Goal: Task Accomplishment & Management: Complete application form

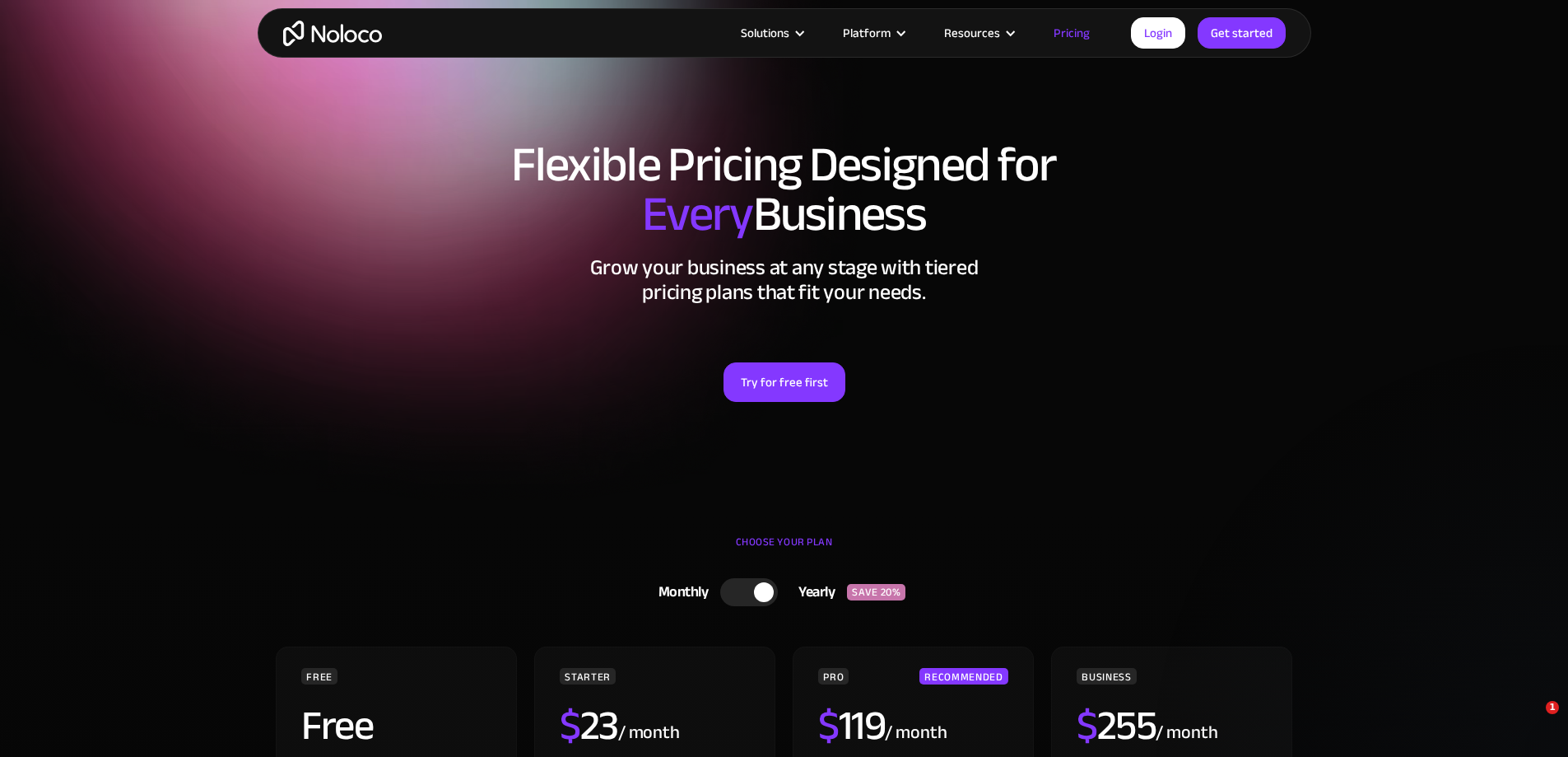
click at [1233, 32] on link "Get started" at bounding box center [1241, 33] width 88 height 31
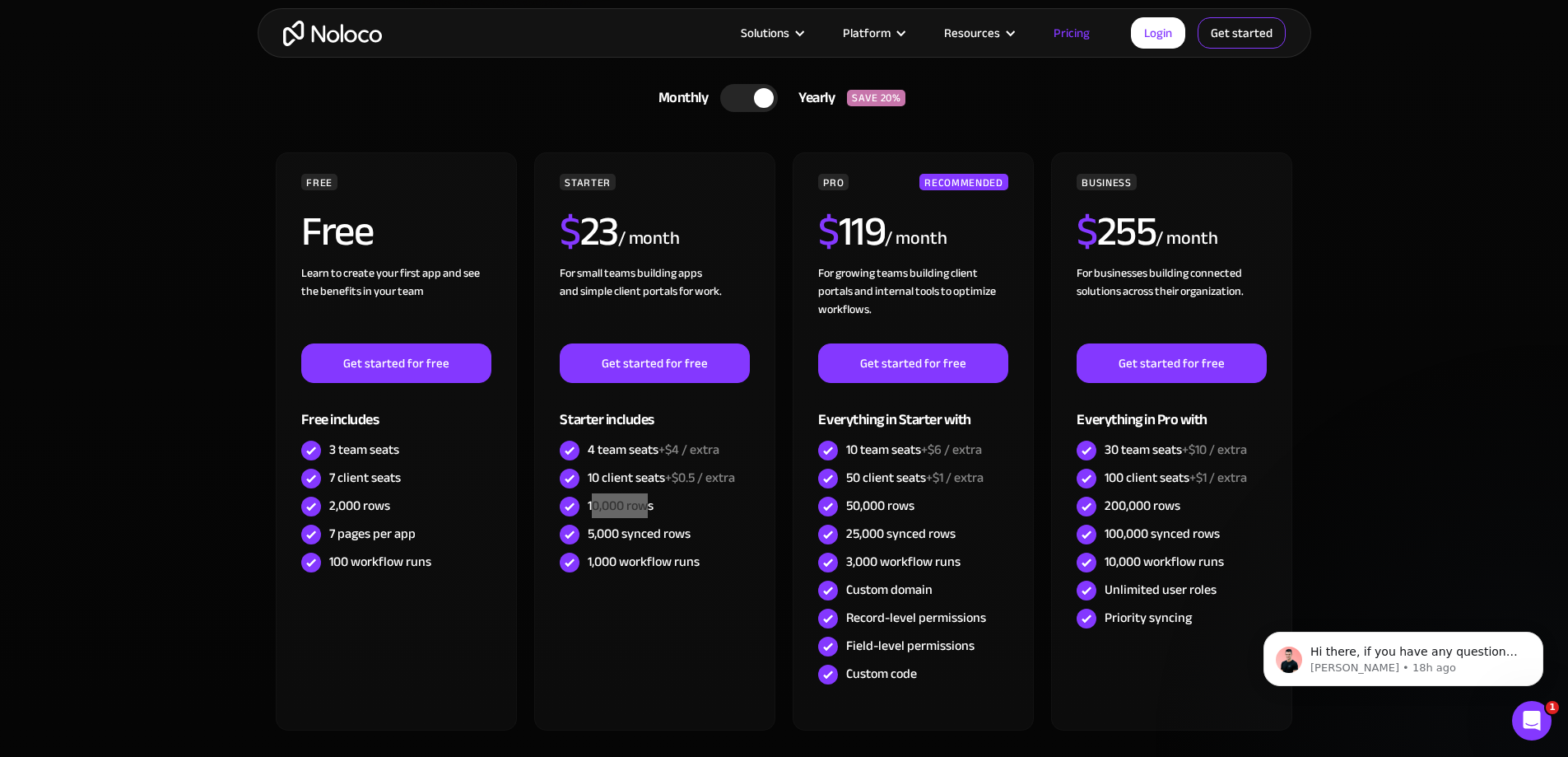
scroll to position [494, 0]
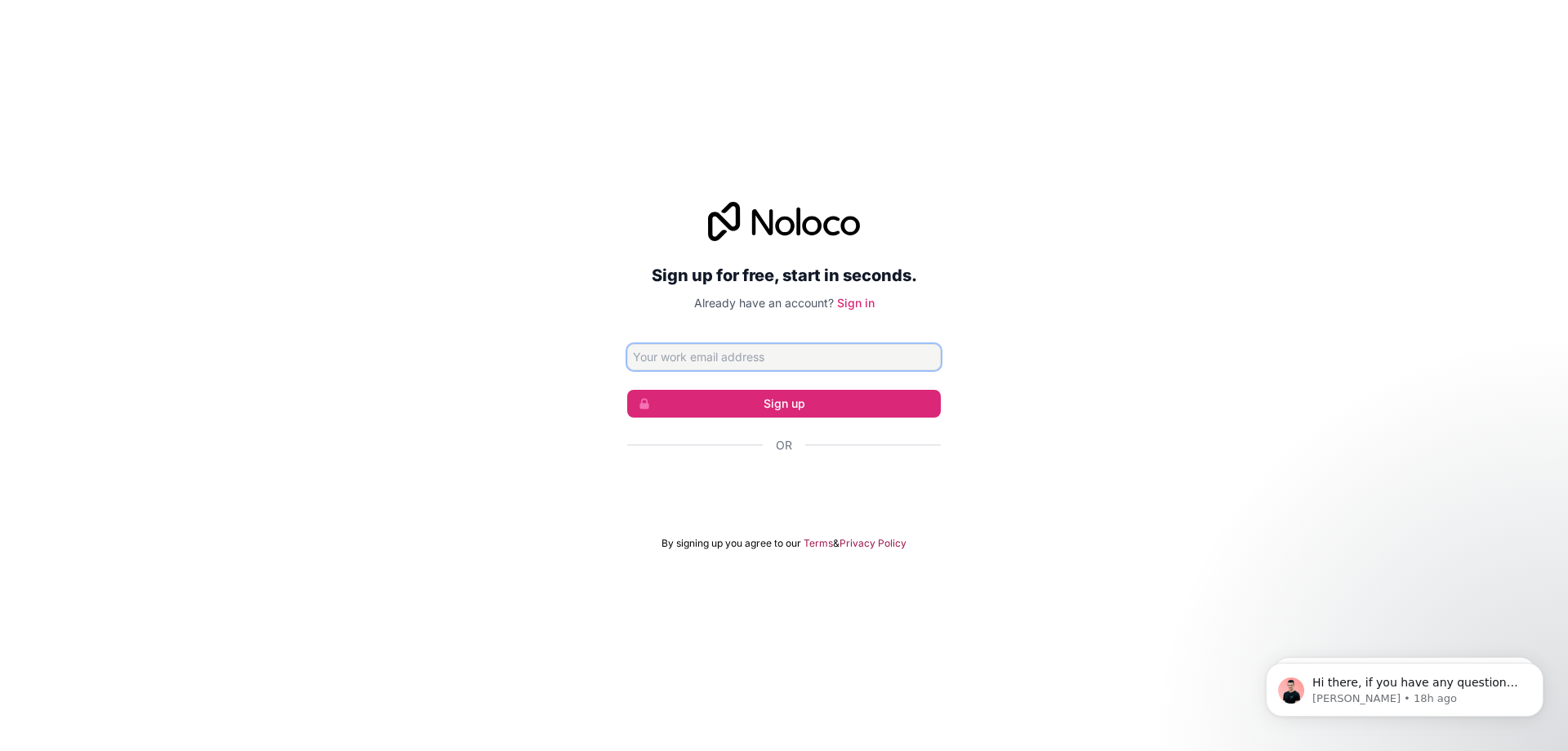
click at [720, 356] on input "Email address" at bounding box center [783, 357] width 313 height 26
paste input "[EMAIL_ADDRESS][DOMAIN_NAME]"
type input "[EMAIL_ADDRESS][DOMAIN_NAME]"
click at [708, 395] on button "Sign up" at bounding box center [783, 404] width 313 height 28
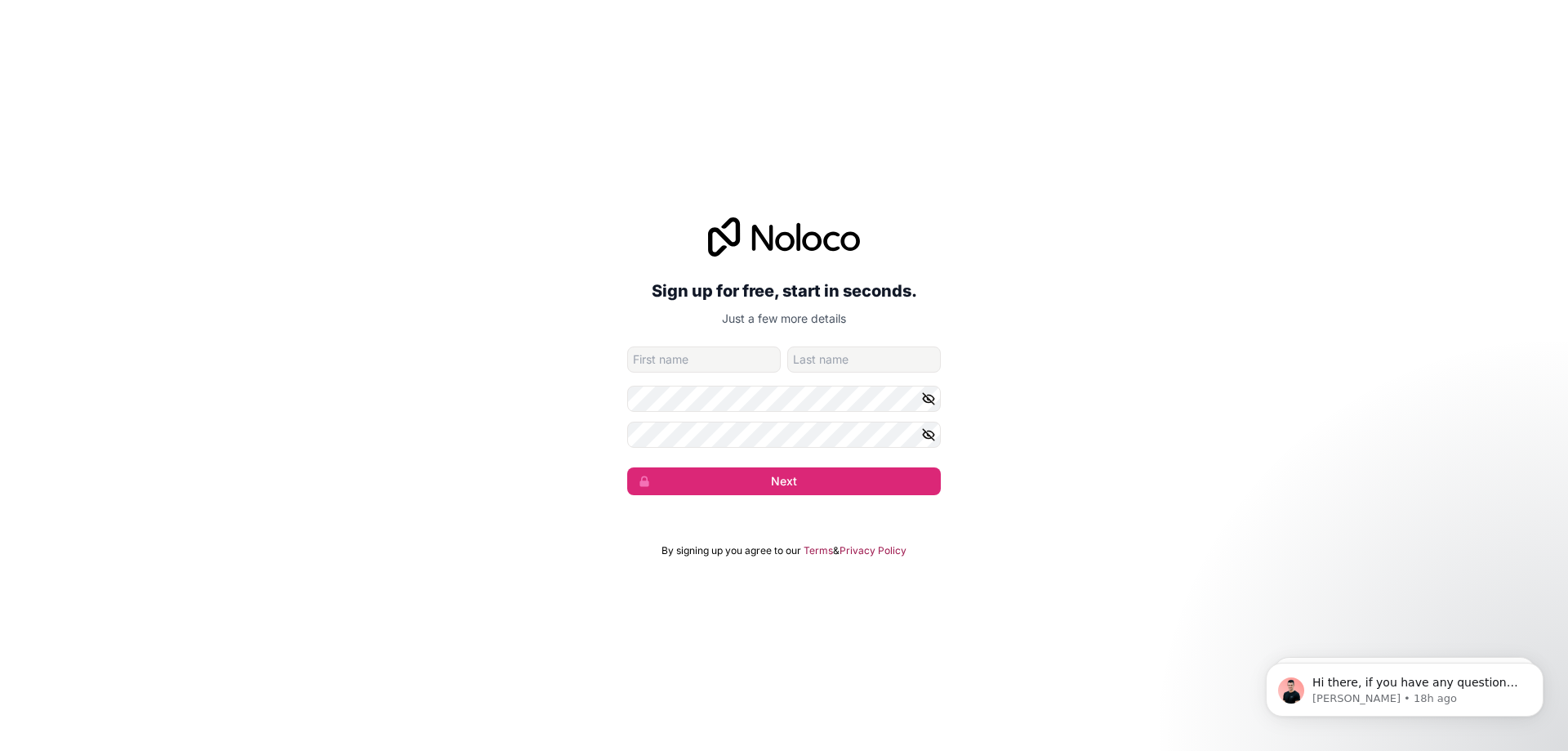
click at [701, 363] on input "given-name" at bounding box center [703, 359] width 154 height 26
type input "[PERSON_NAME]"
click at [25, 245] on div "Sign up for free, start in seconds. Just a few more details [EMAIL_ADDRESS][DOM…" at bounding box center [784, 356] width 1568 height 323
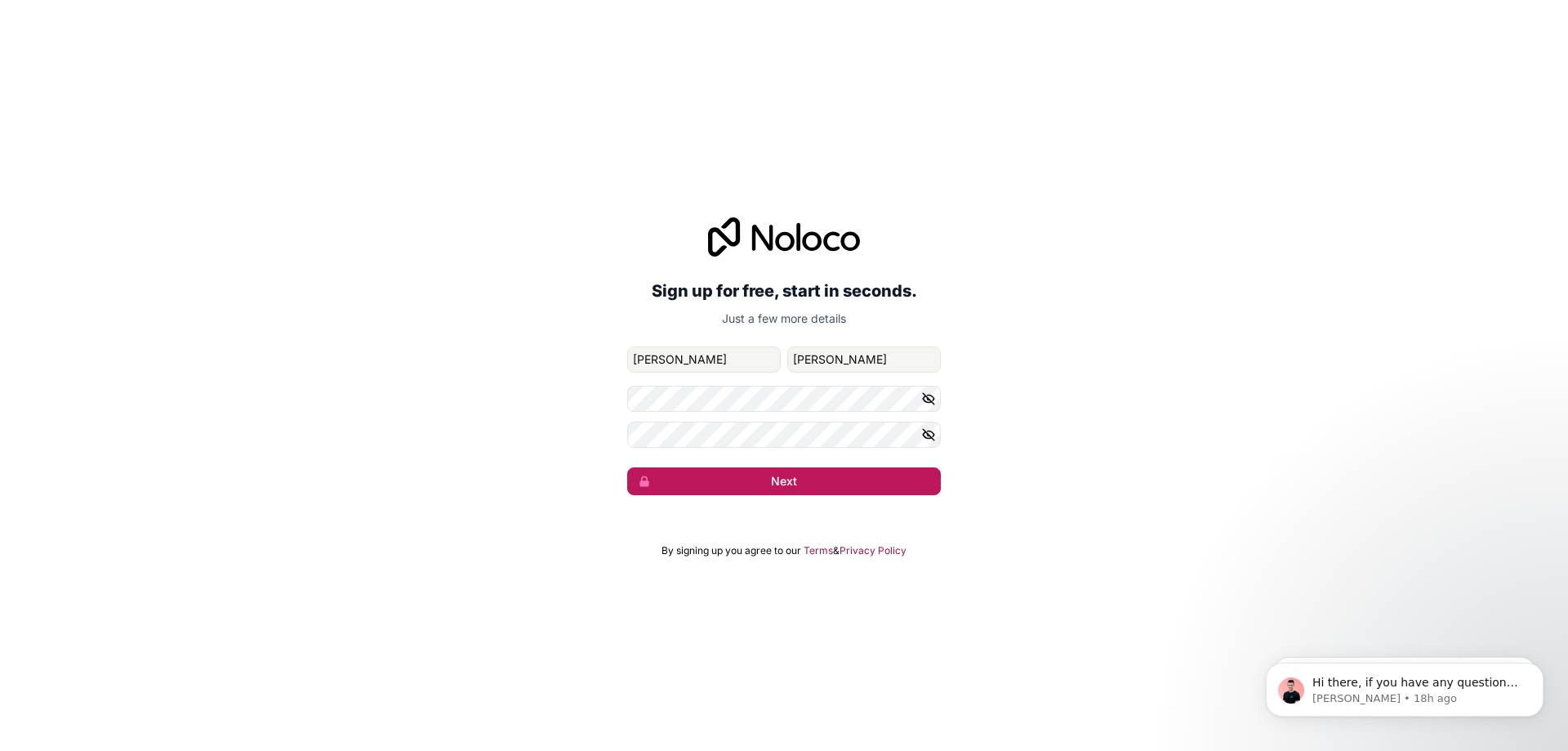
click at [665, 480] on button "Next" at bounding box center [783, 481] width 313 height 28
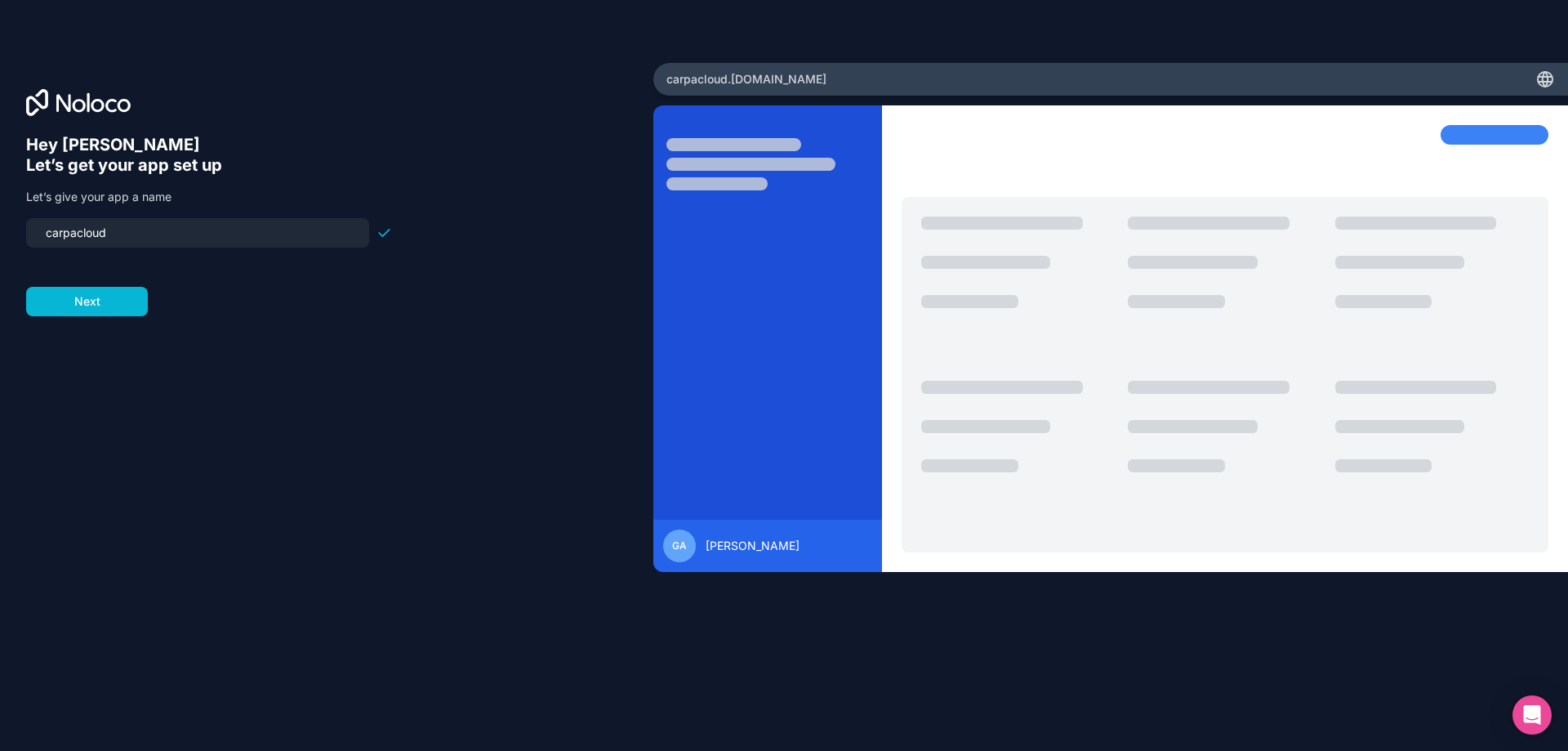
click at [138, 239] on input "carpacloud" at bounding box center [198, 233] width 323 height 23
drag, startPoint x: 176, startPoint y: 229, endPoint x: -22, endPoint y: 224, distance: 198.1
click at [0, 224] on html "Hey [PERSON_NAME] 👋 Let’s get your app set up Let’s give your app a name carpac…" at bounding box center [784, 375] width 1568 height 751
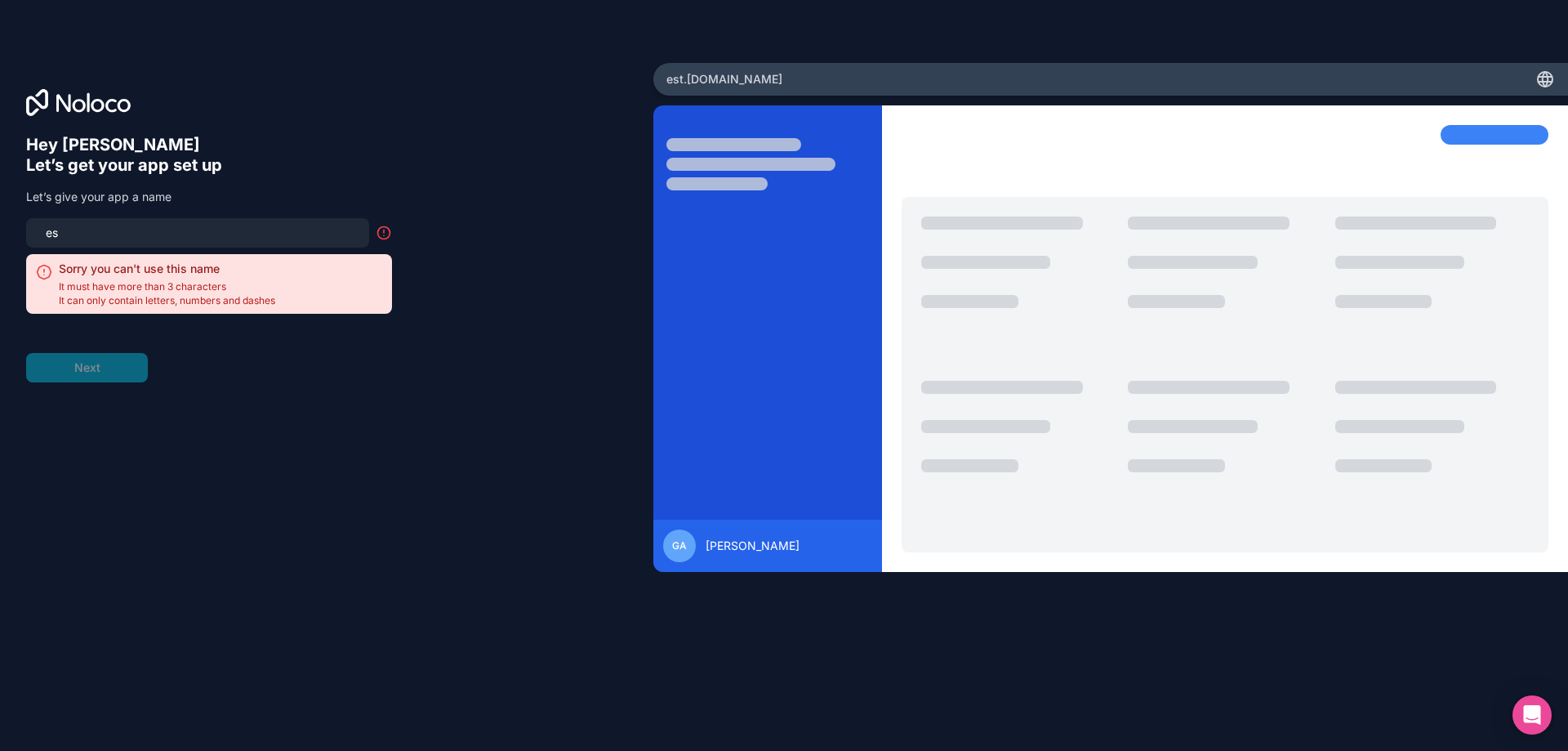
type input "e"
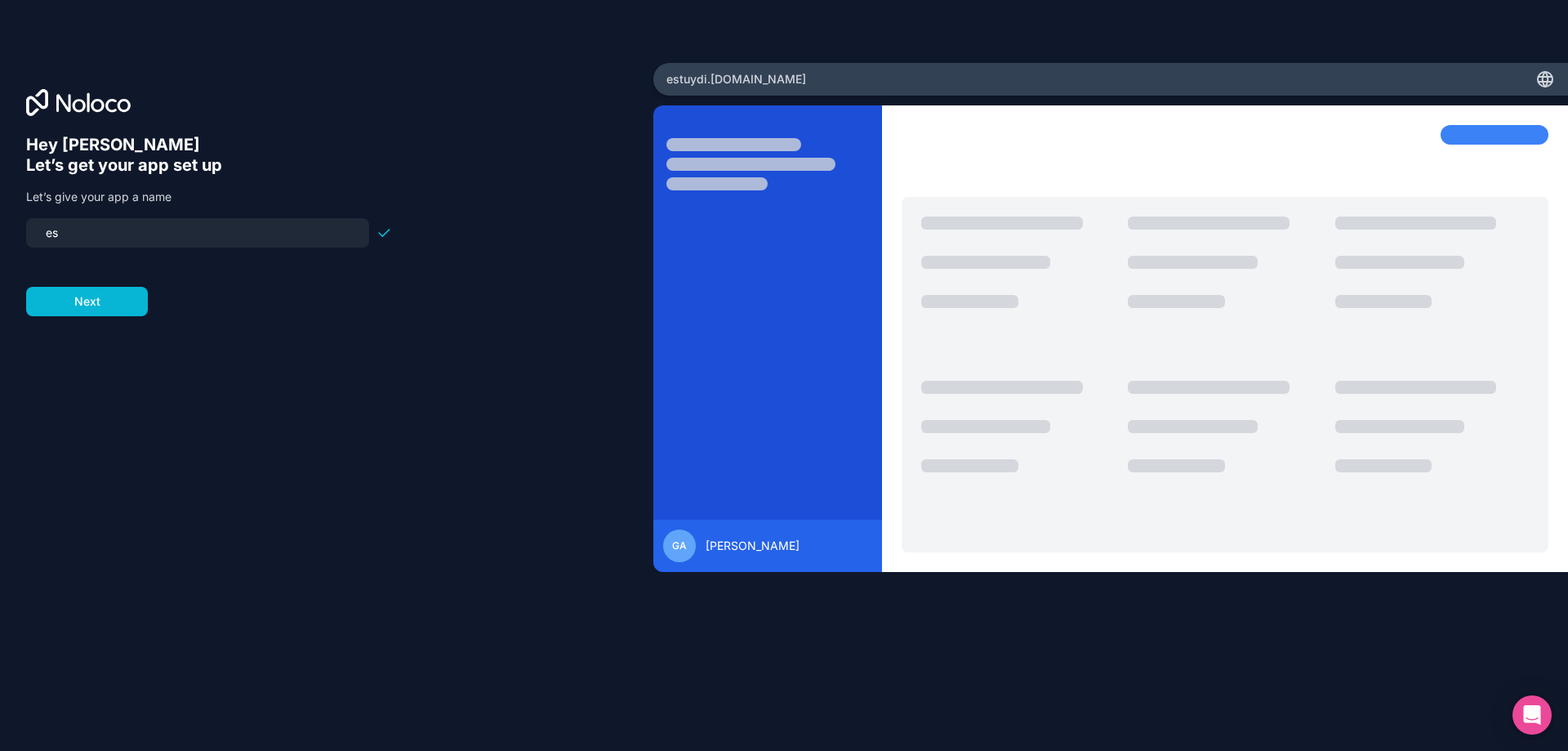
type input "e"
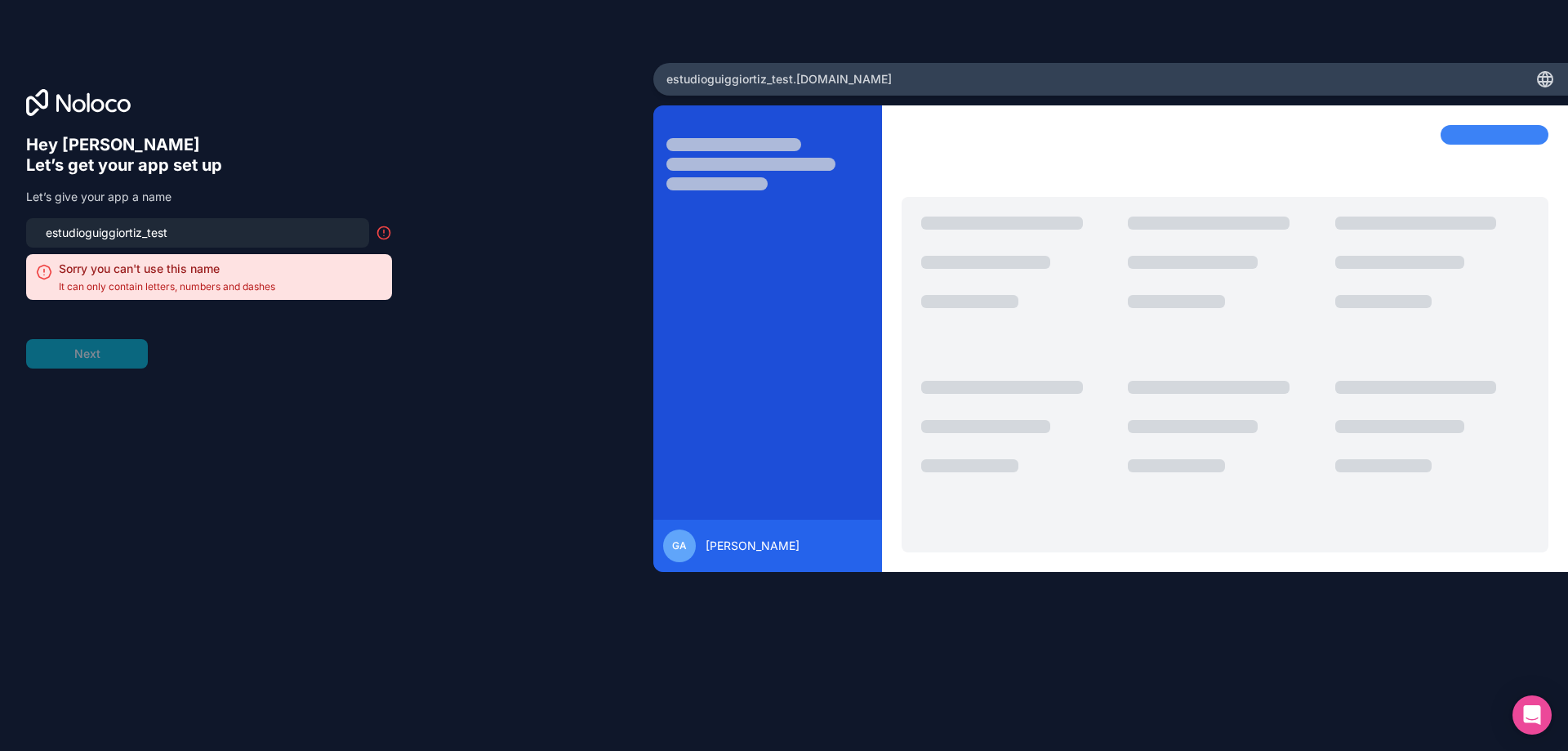
click at [150, 233] on input "estudioguiggiortiz_test" at bounding box center [198, 233] width 323 height 23
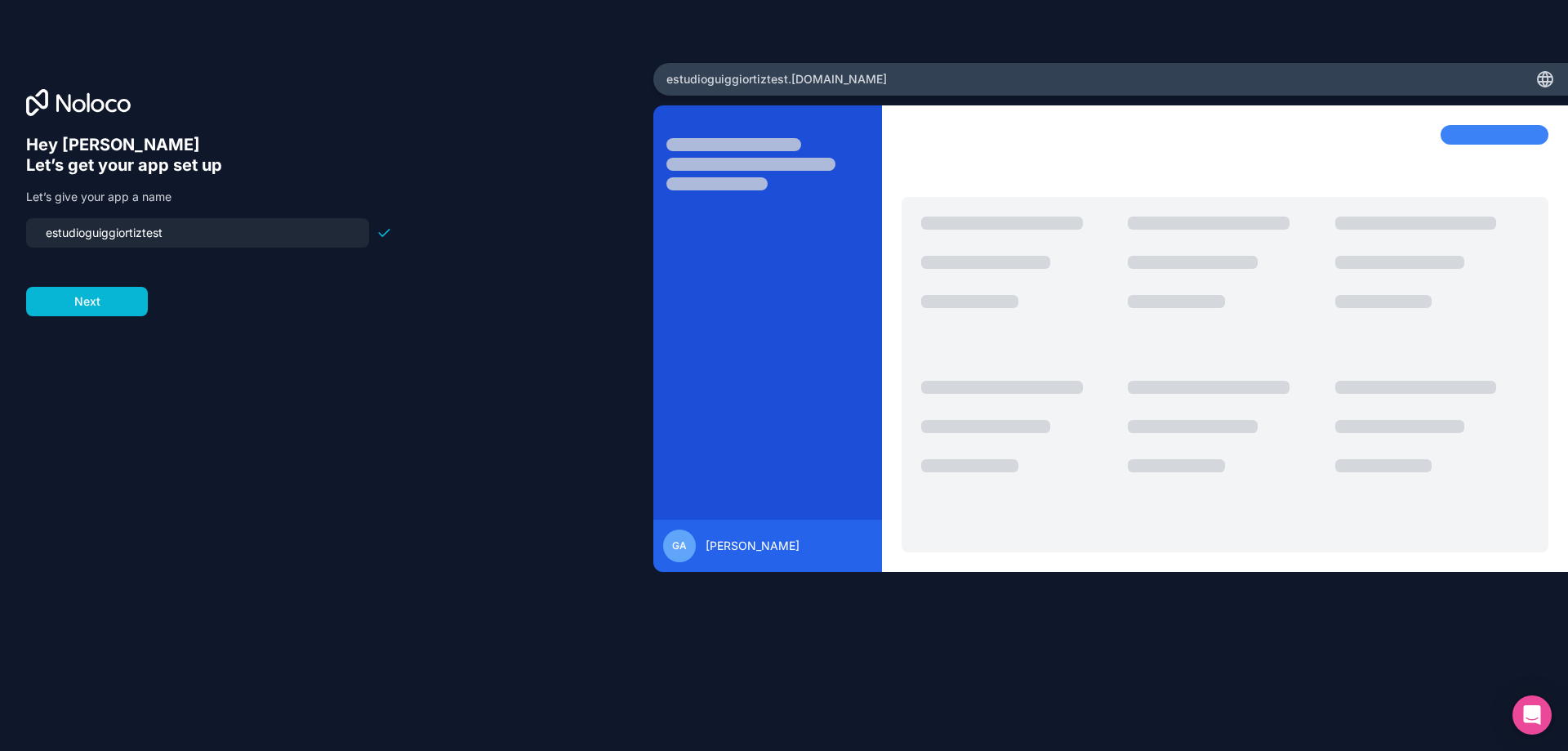
click at [191, 228] on input "estudioguiggiortiztest" at bounding box center [198, 233] width 323 height 23
type input "estudioguiggiortiz"
click at [83, 307] on button "Next" at bounding box center [87, 300] width 122 height 29
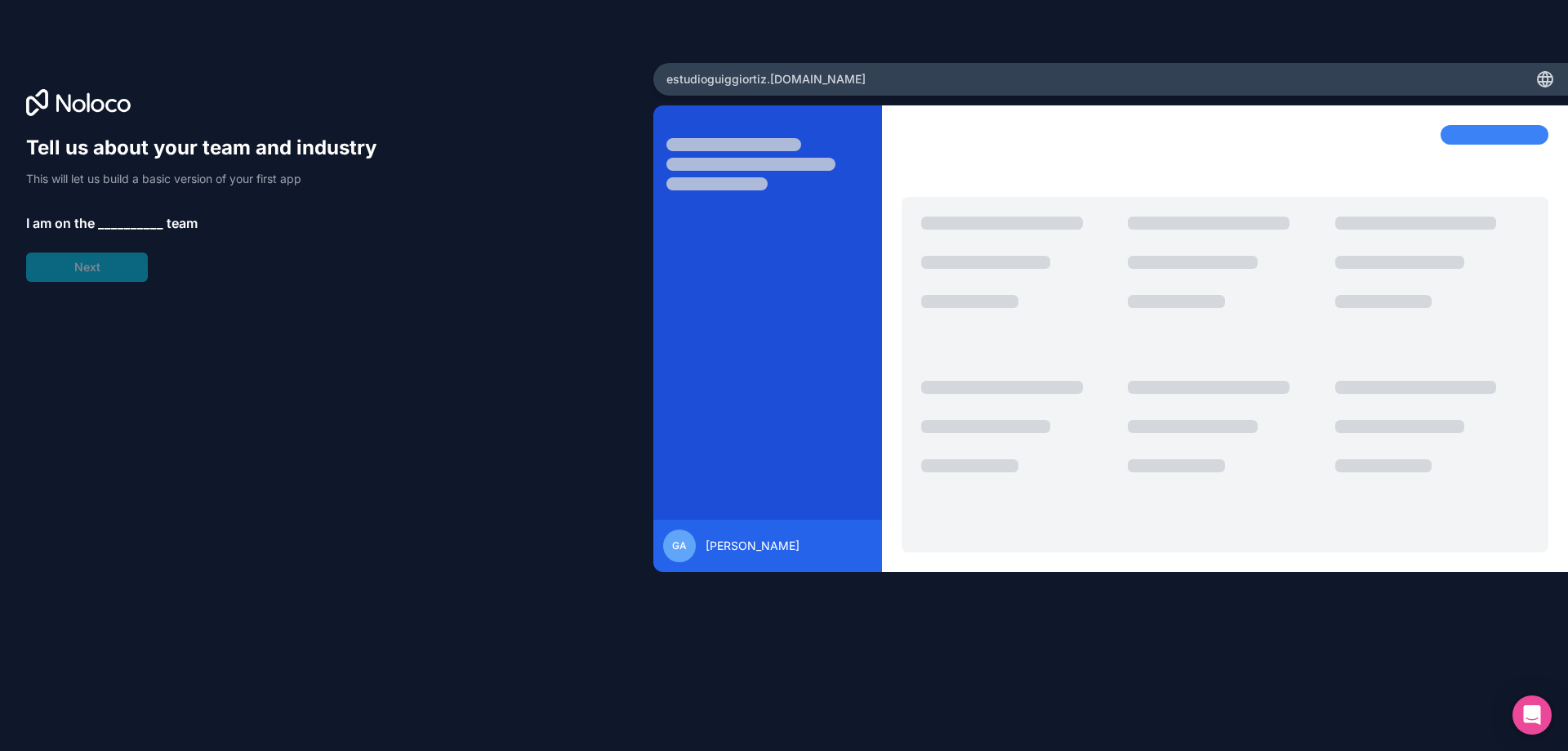
click at [117, 218] on span "__________" at bounding box center [131, 223] width 65 height 19
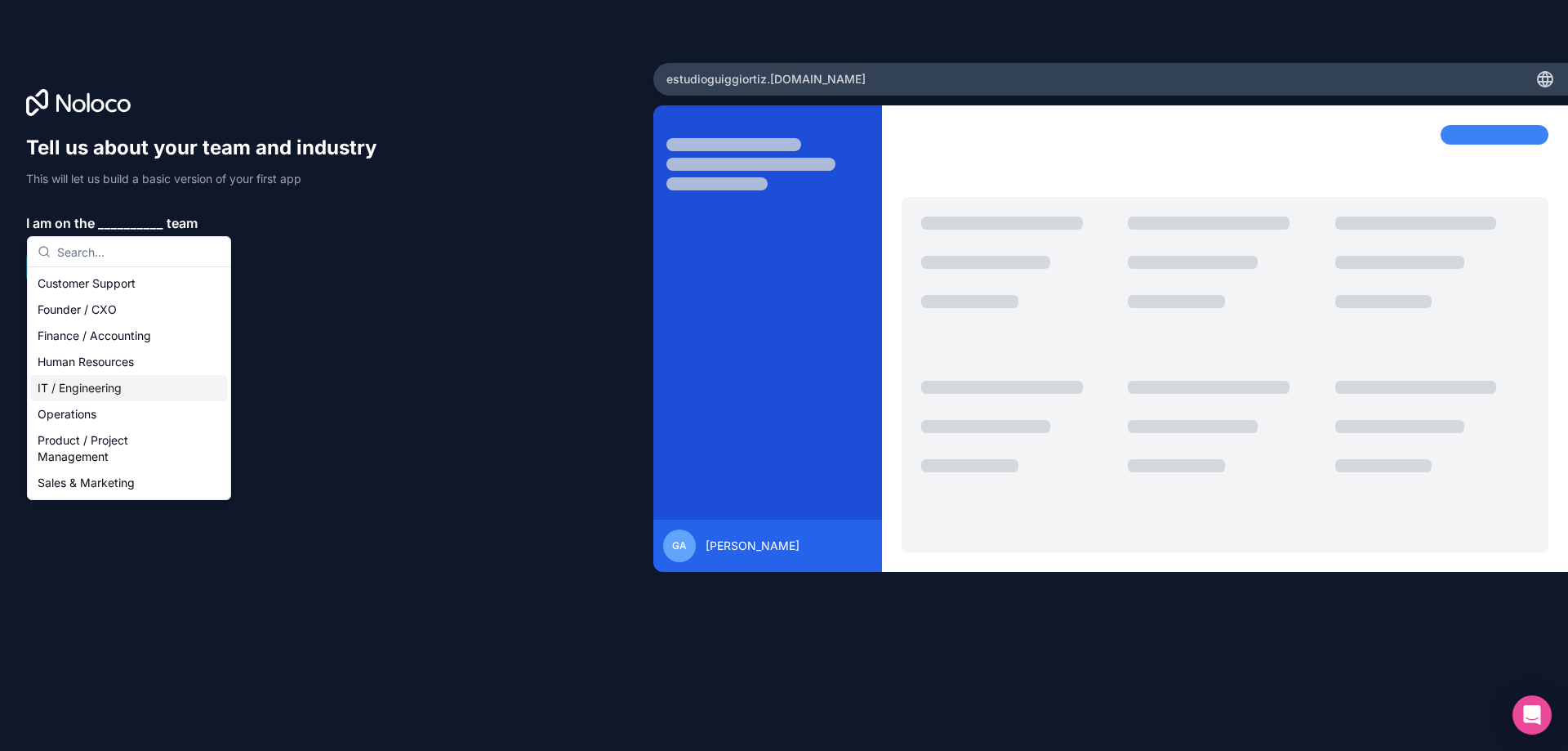
click at [99, 392] on div "IT / Engineering" at bounding box center [128, 388] width 196 height 26
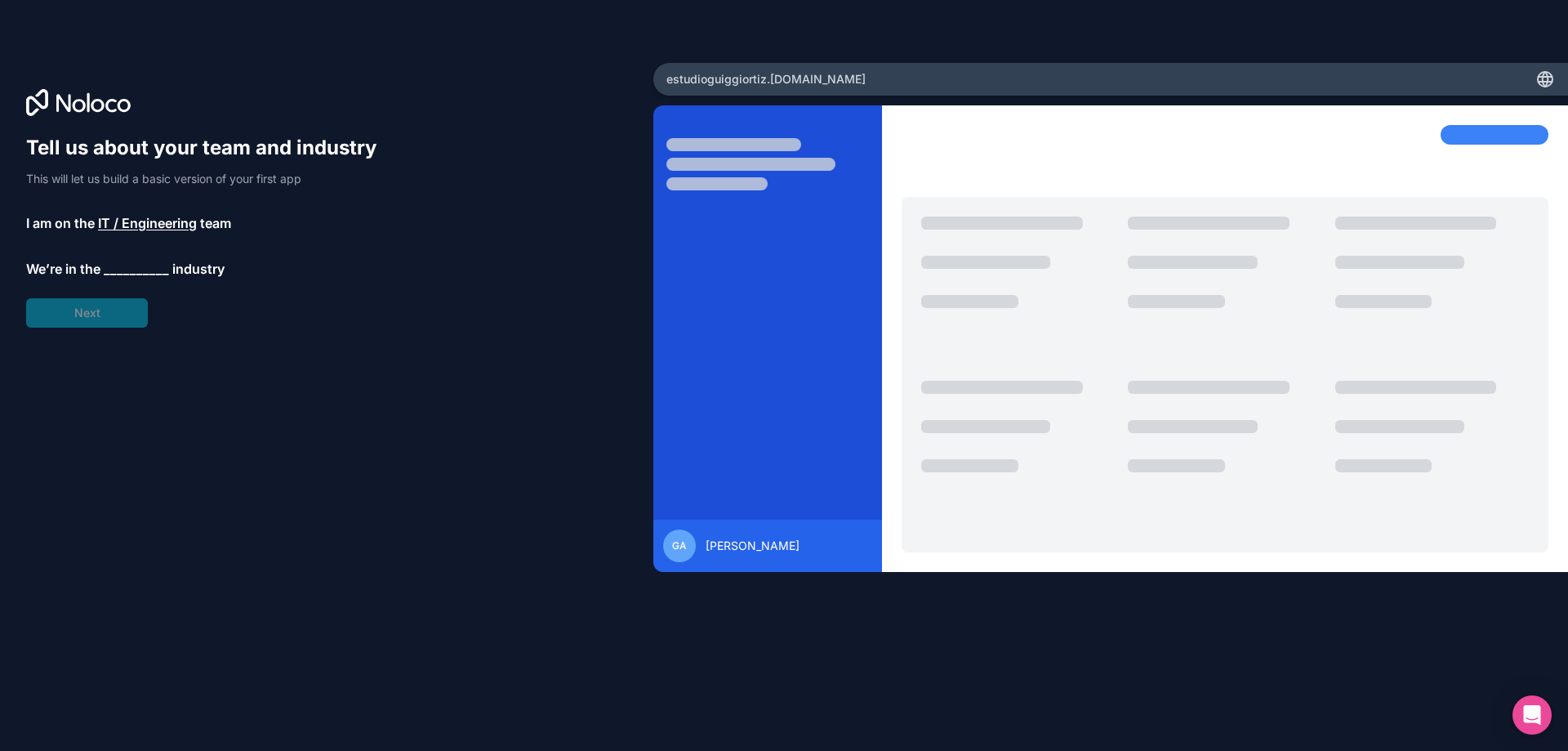
click at [114, 264] on span "__________" at bounding box center [136, 269] width 65 height 19
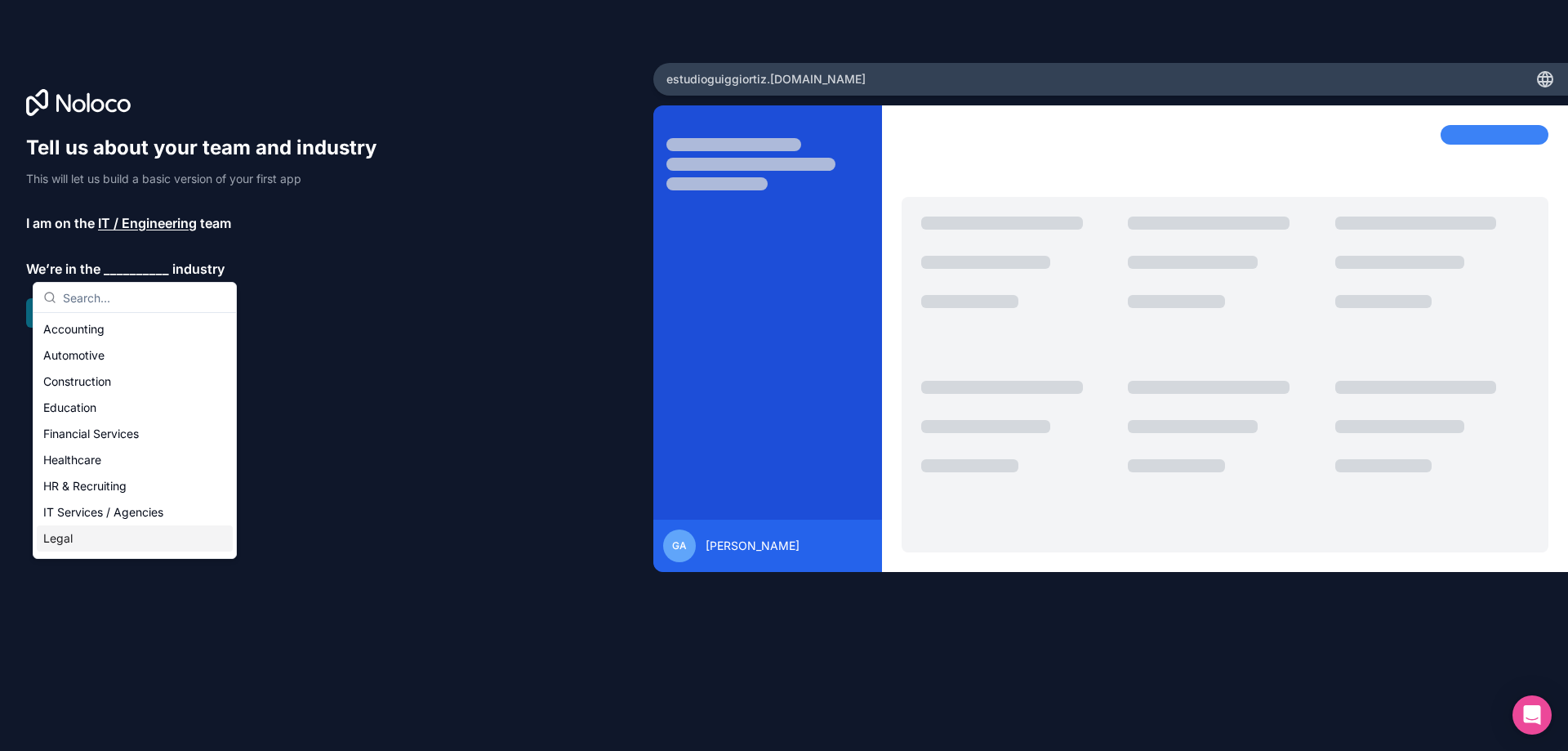
click at [76, 535] on div "Legal" at bounding box center [134, 538] width 196 height 26
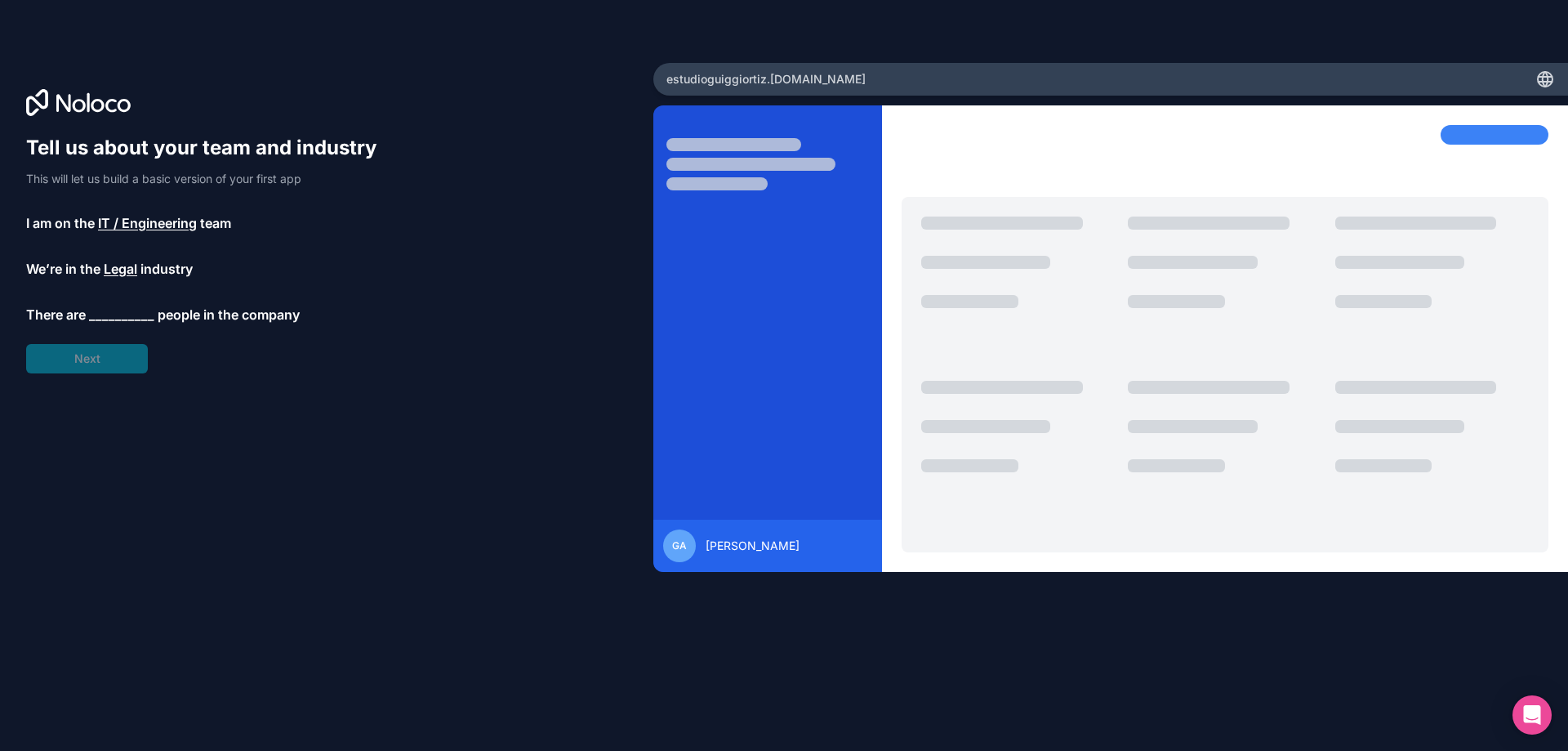
click at [99, 314] on span "__________" at bounding box center [121, 314] width 65 height 19
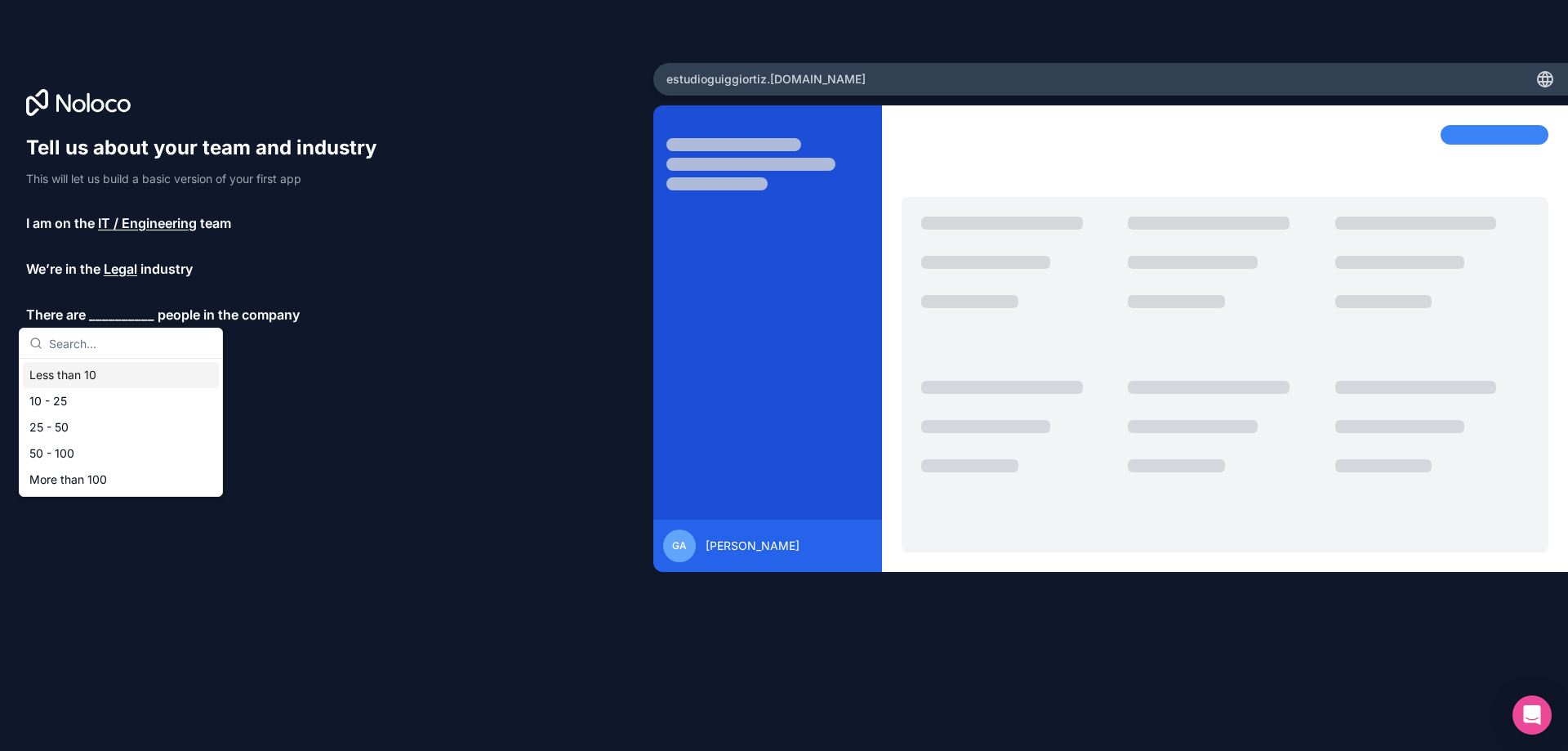
click at [100, 374] on div "Less than 10" at bounding box center [120, 375] width 196 height 26
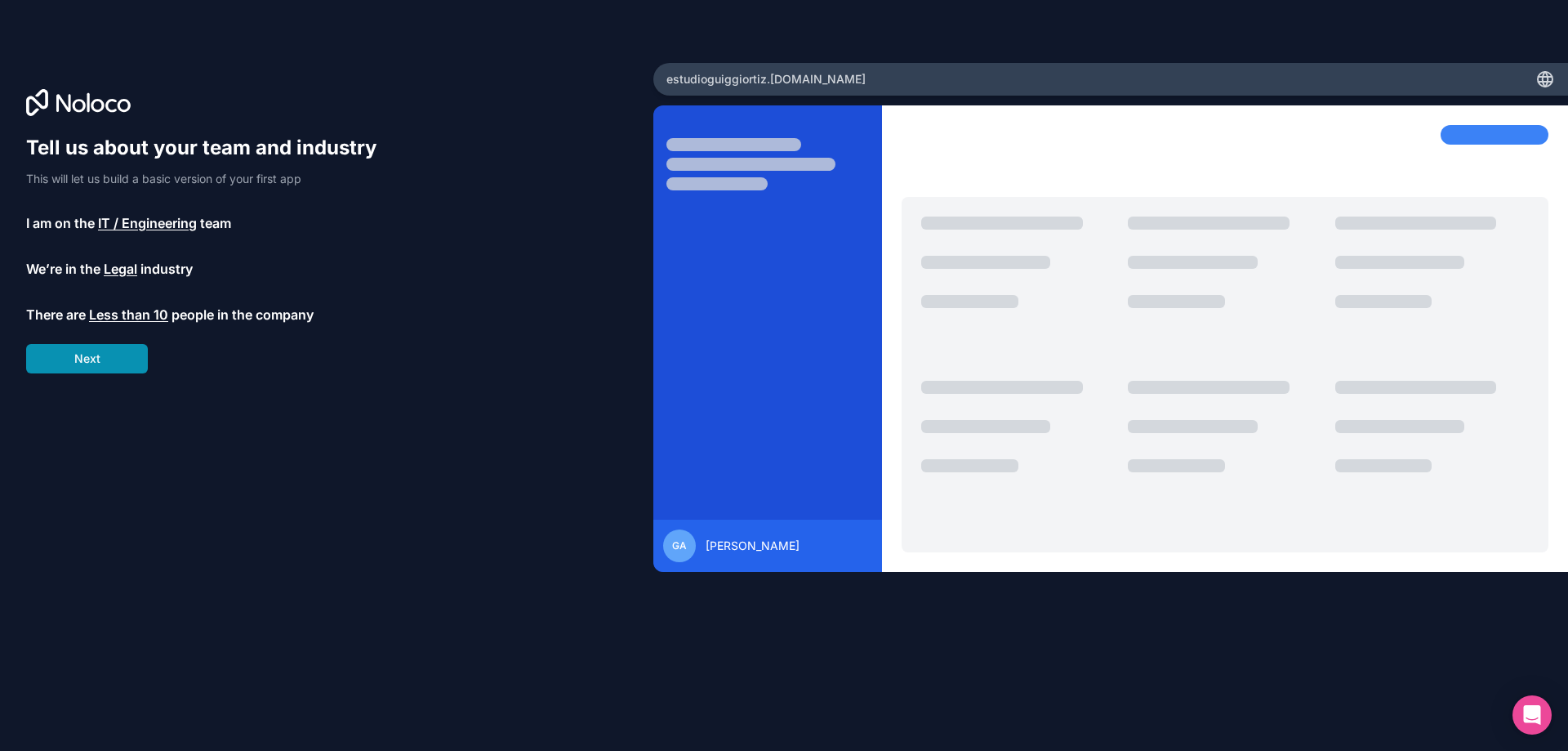
click at [103, 352] on button "Next" at bounding box center [87, 358] width 122 height 29
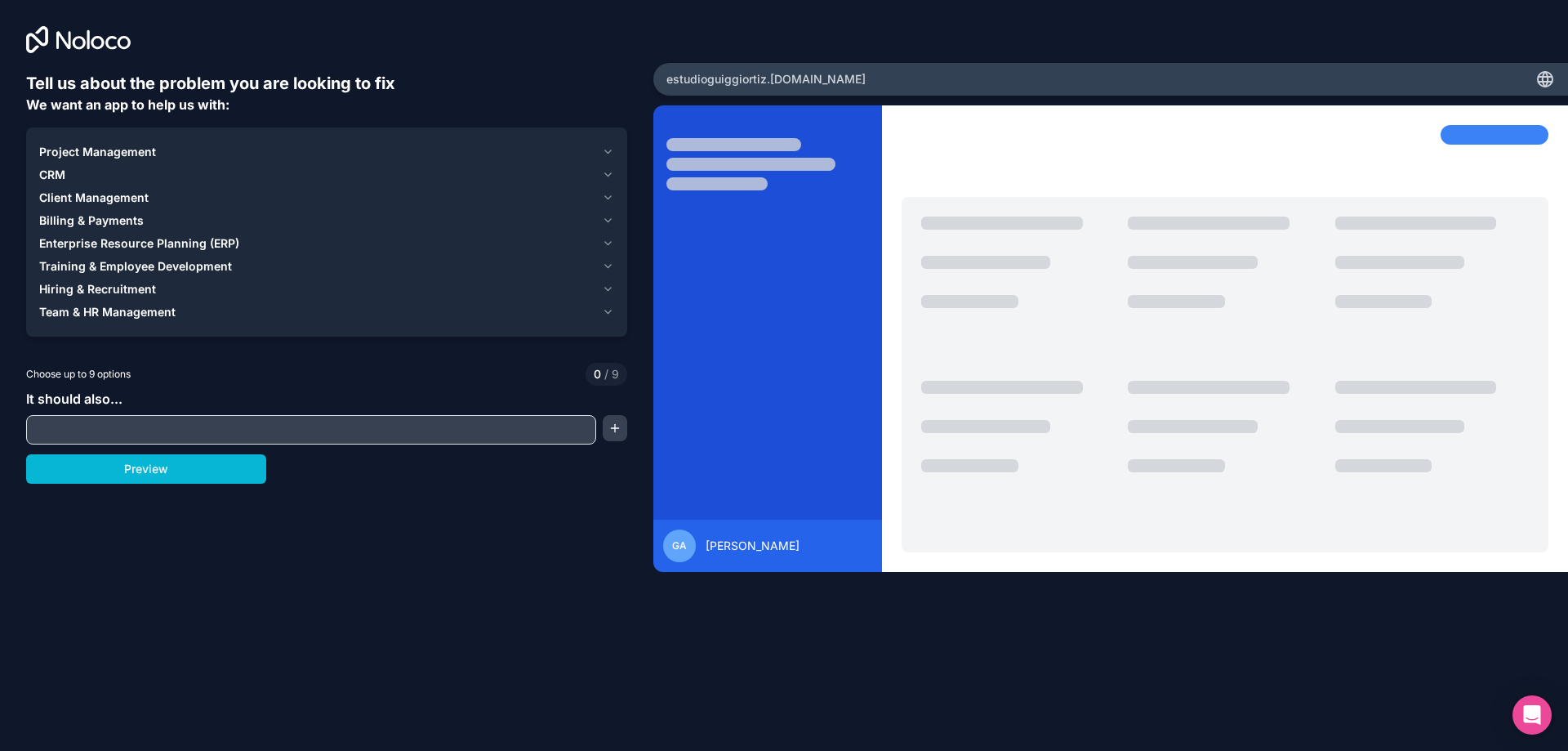
click at [111, 428] on input "text" at bounding box center [311, 430] width 562 height 23
click at [154, 149] on span "Project Management" at bounding box center [97, 152] width 117 height 17
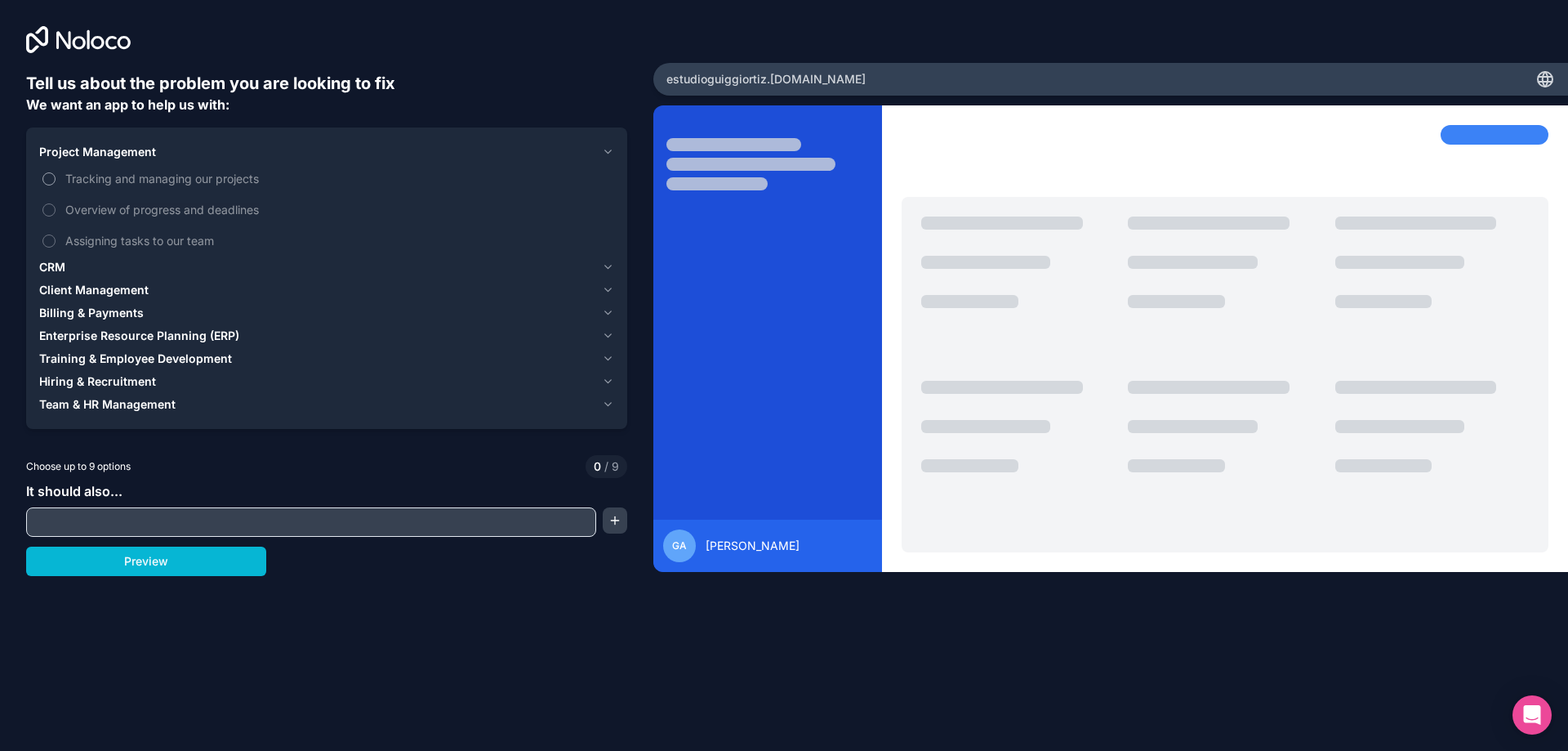
click at [55, 173] on label "Tracking and managing our projects" at bounding box center [327, 178] width 575 height 30
click at [55, 173] on button "Tracking and managing our projects" at bounding box center [48, 178] width 13 height 13
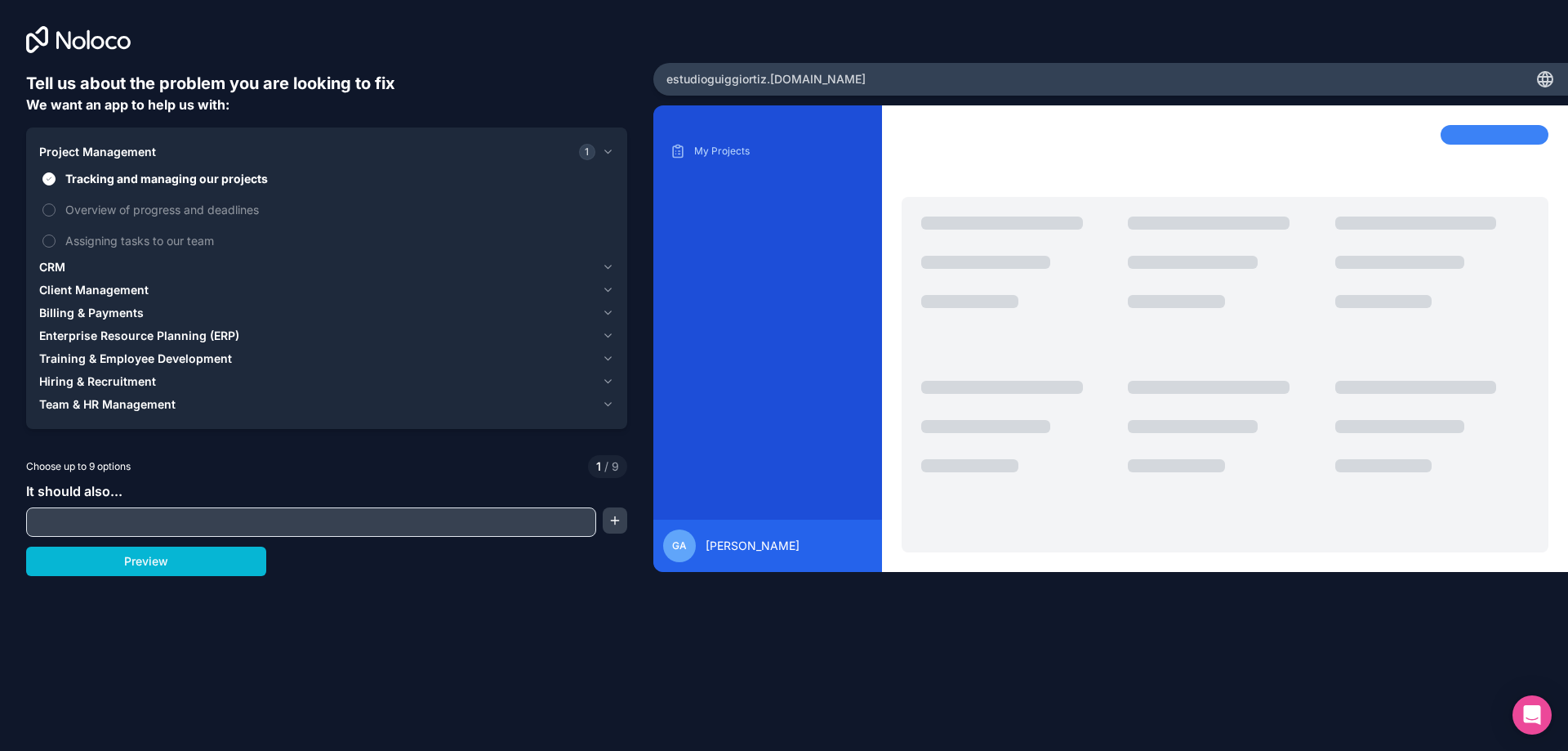
click at [103, 521] on input "text" at bounding box center [311, 522] width 562 height 23
type input "Setup conection with airtable"
click at [155, 558] on button "Preview" at bounding box center [146, 560] width 240 height 29
click at [611, 408] on icon "button" at bounding box center [608, 404] width 12 height 13
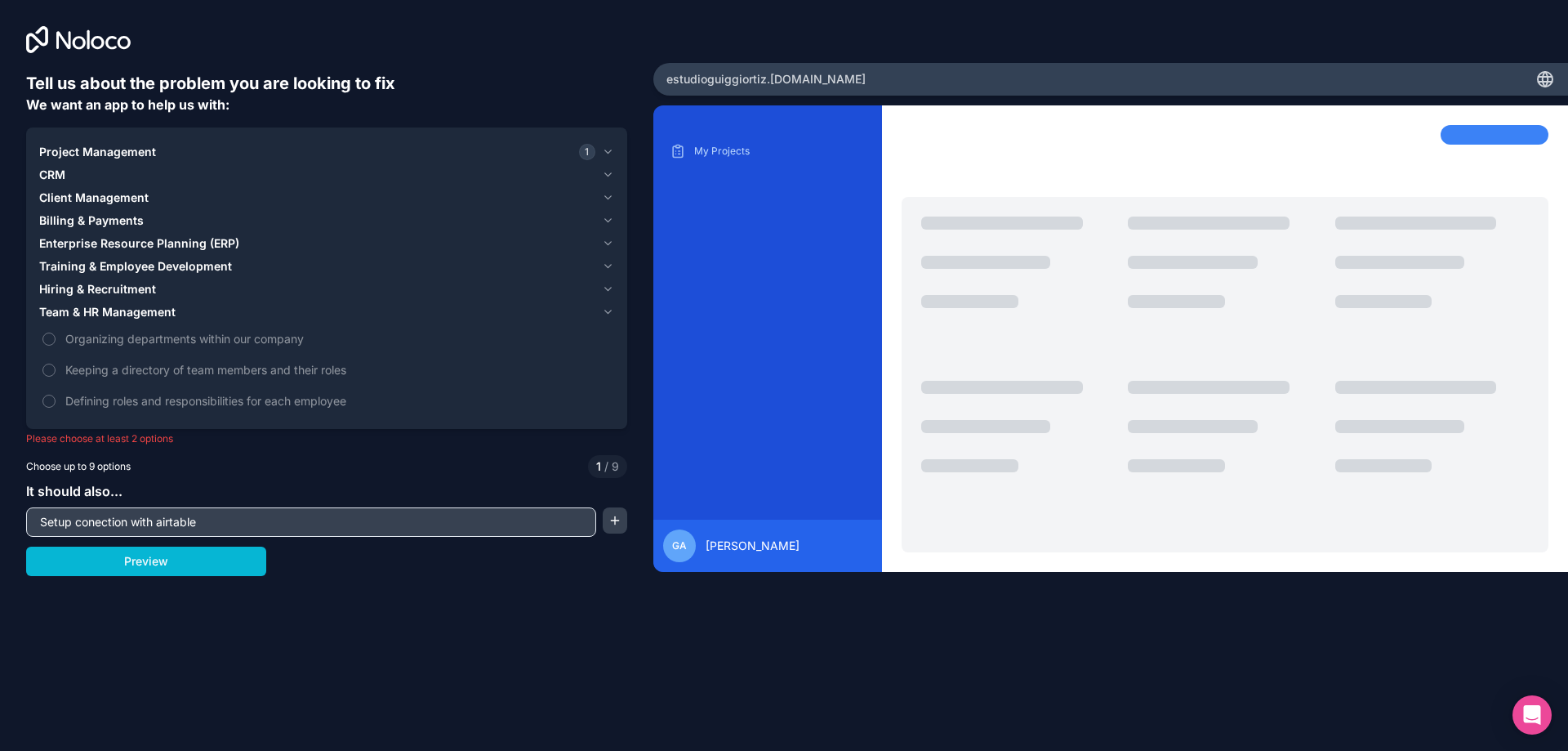
click at [606, 313] on icon "button" at bounding box center [608, 312] width 12 height 13
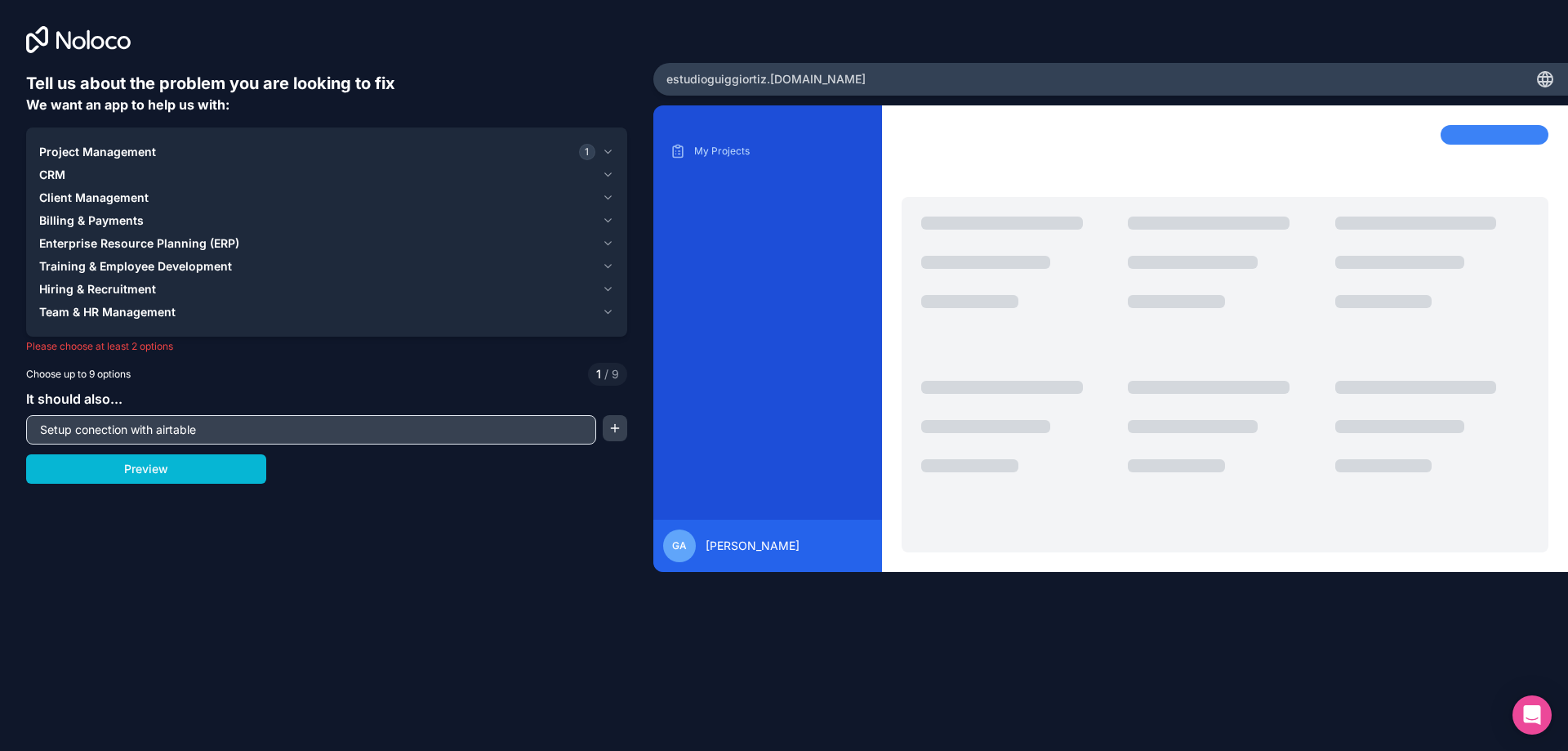
click at [606, 313] on icon "button" at bounding box center [608, 312] width 12 height 13
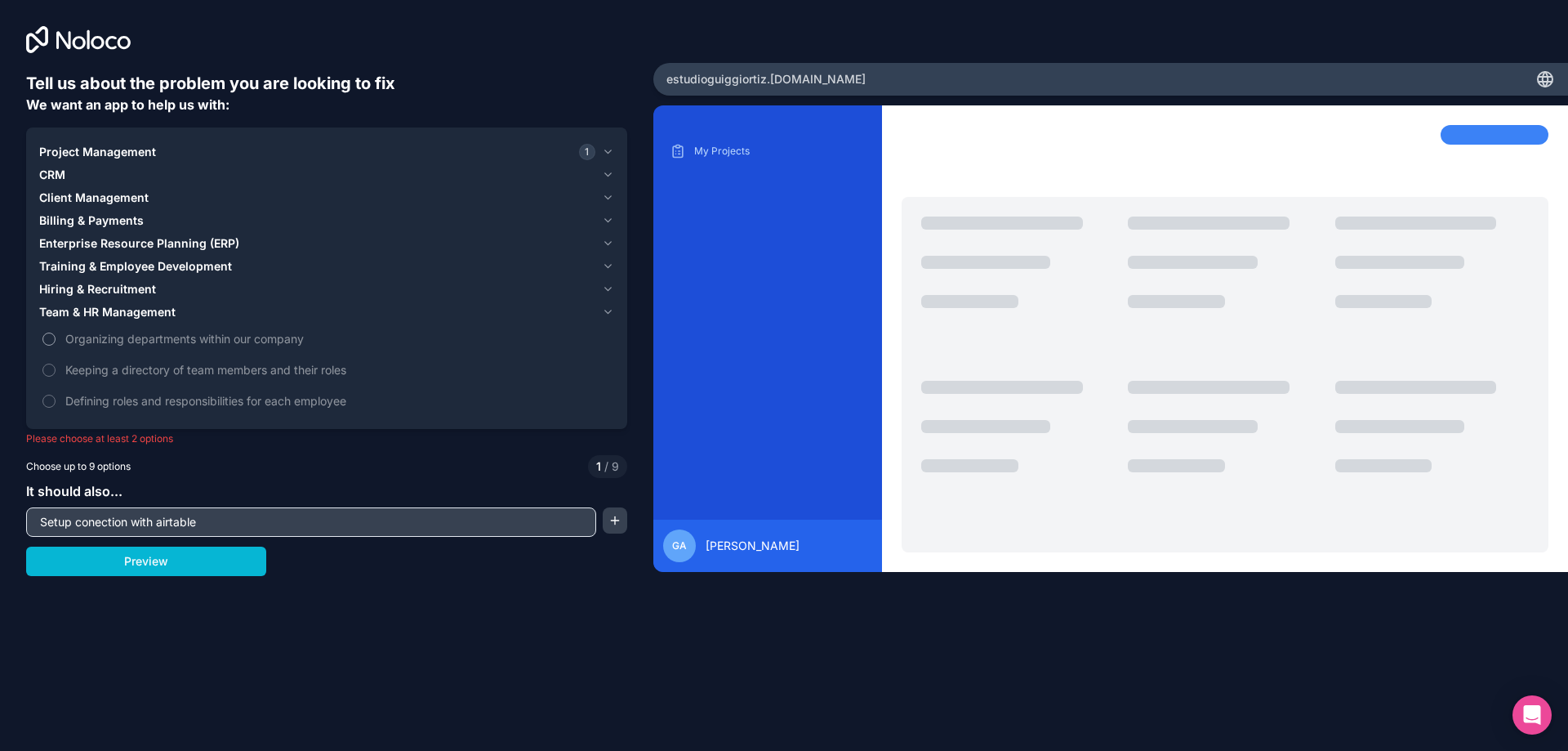
click at [49, 334] on button "Organizing departments within our company" at bounding box center [48, 339] width 13 height 13
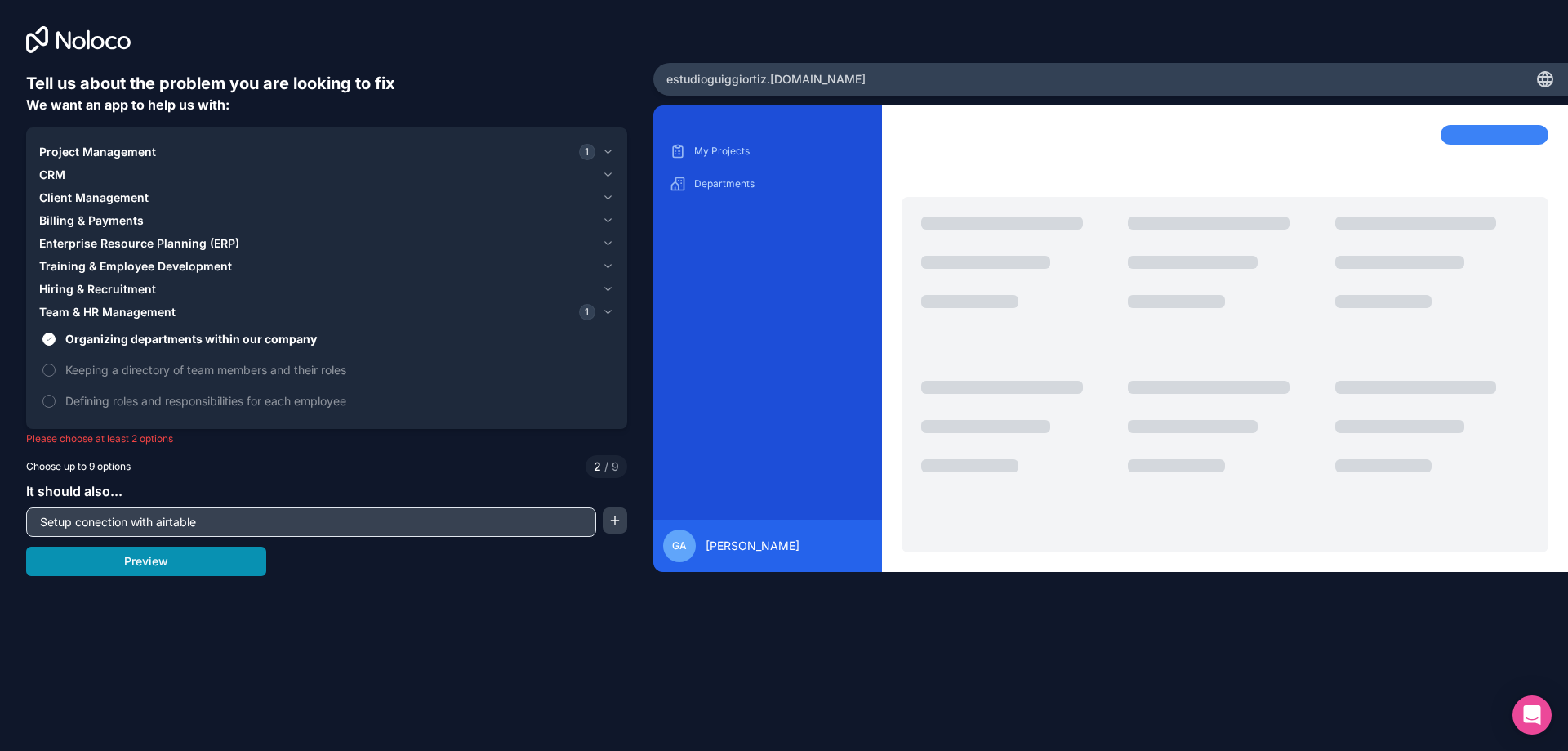
click at [147, 563] on button "Preview" at bounding box center [146, 560] width 240 height 29
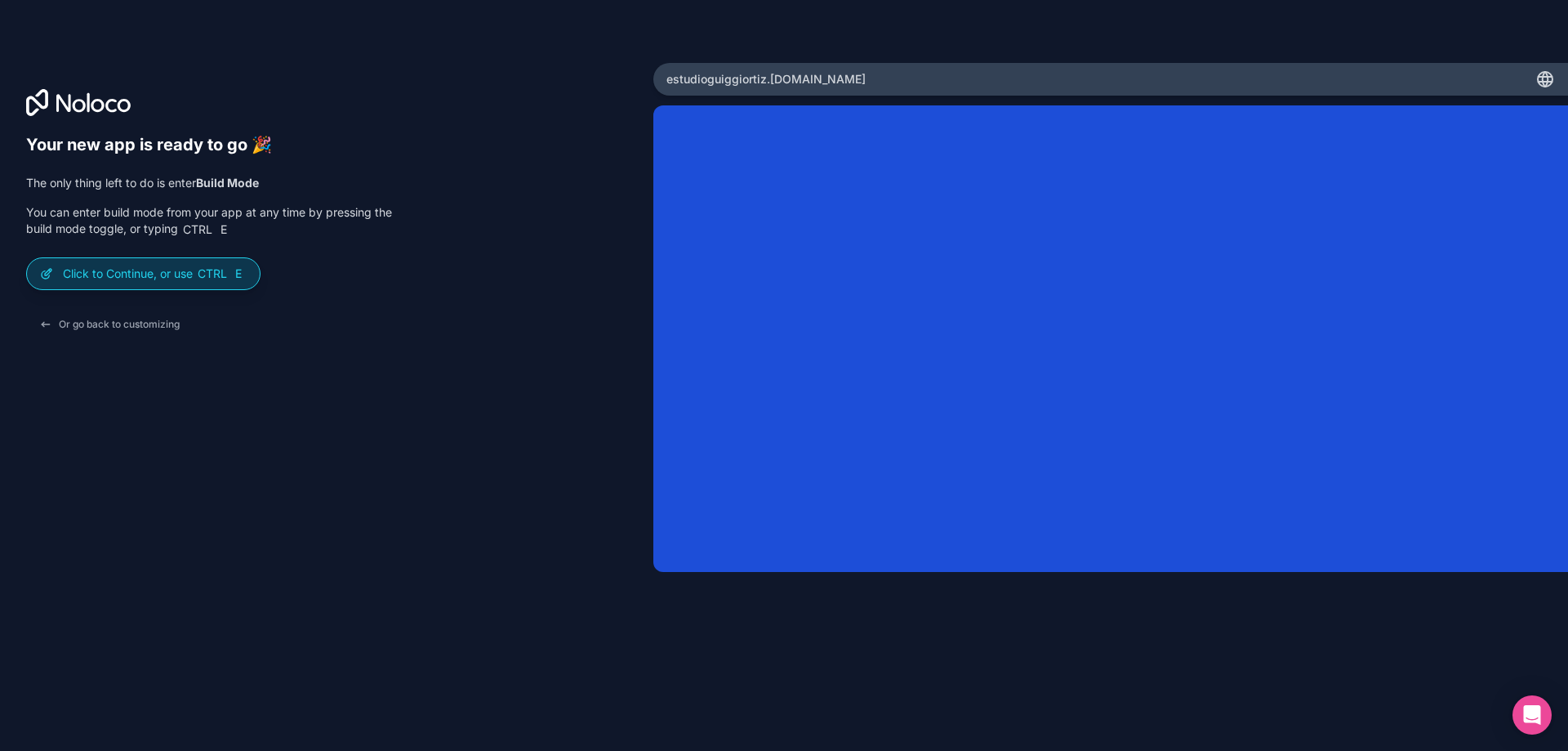
click at [150, 270] on p "Click to Continue, or use Ctrl E" at bounding box center [155, 273] width 183 height 17
